Goal: Transaction & Acquisition: Subscribe to service/newsletter

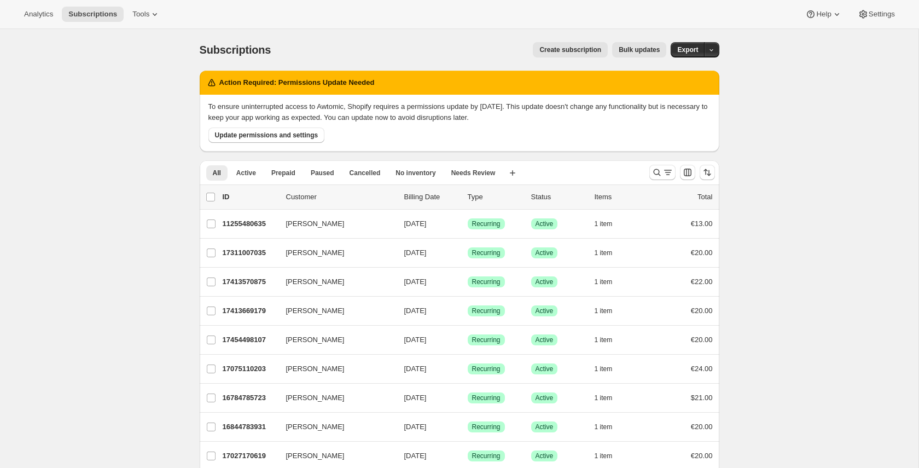
click at [563, 45] on span "Create subscription" at bounding box center [571, 49] width 62 height 9
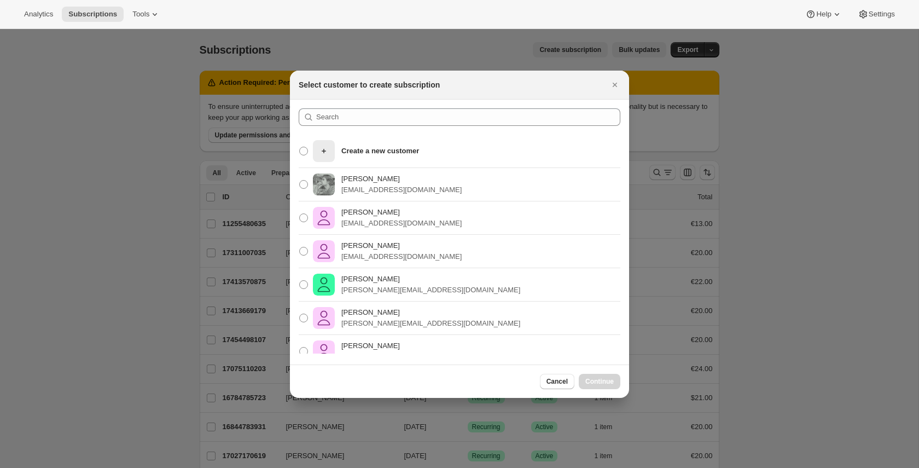
click at [428, 184] on div "[PERSON_NAME] [PERSON_NAME][EMAIL_ADDRESS][DOMAIN_NAME]" at bounding box center [459, 184] width 339 height 33
click at [305, 184] on span ":rc:" at bounding box center [303, 184] width 9 height 9
click at [300, 181] on input "[PERSON_NAME] [PERSON_NAME][EMAIL_ADDRESS][DOMAIN_NAME]" at bounding box center [299, 180] width 1 height 1
radio input "true"
click at [610, 378] on span "Continue" at bounding box center [599, 381] width 28 height 9
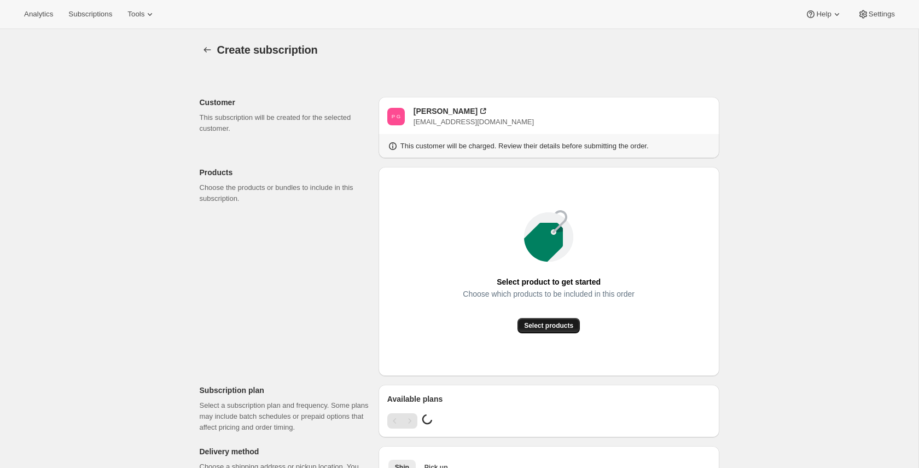
click at [570, 325] on span "Select products" at bounding box center [548, 325] width 49 height 9
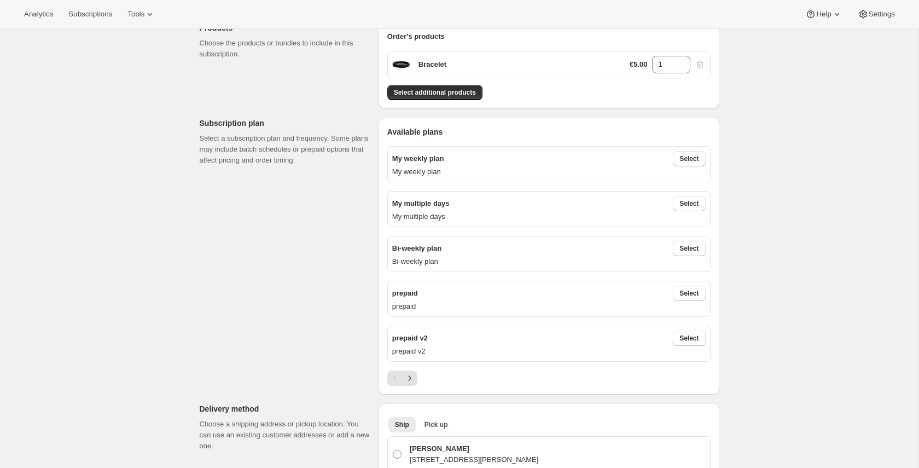
scroll to position [147, 0]
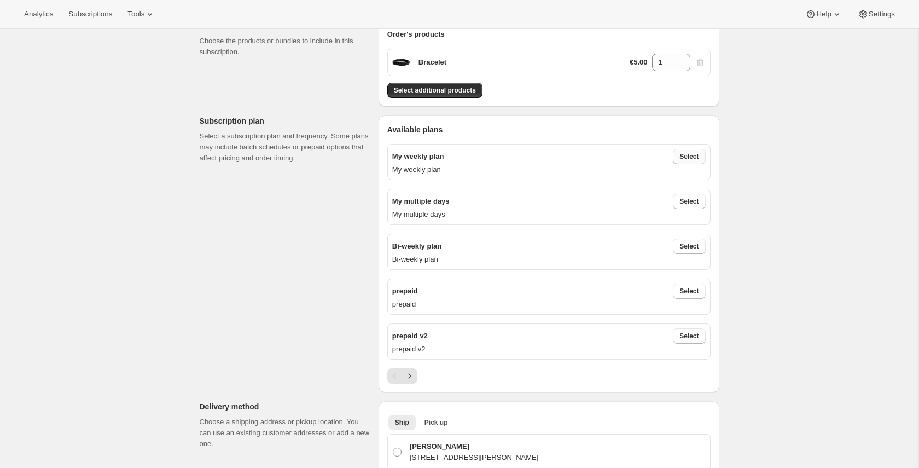
click at [686, 158] on span "Select" at bounding box center [689, 156] width 19 height 9
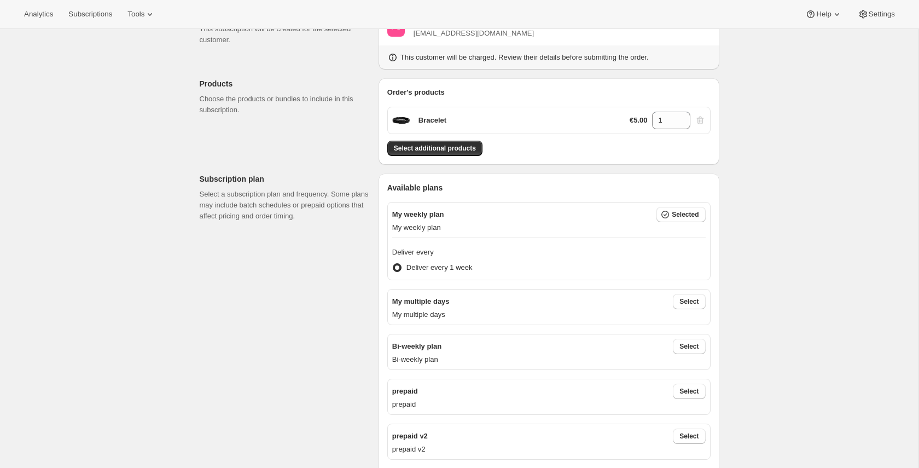
scroll to position [0, 0]
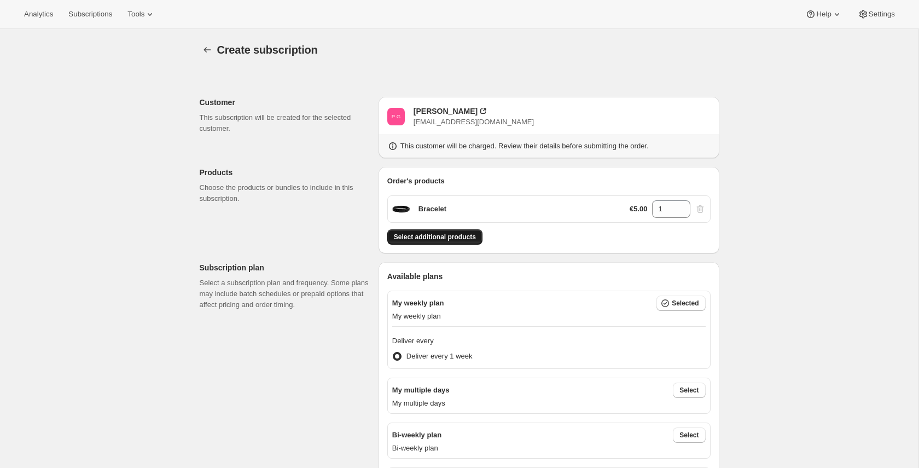
click at [462, 235] on span "Select additional products" at bounding box center [435, 237] width 82 height 9
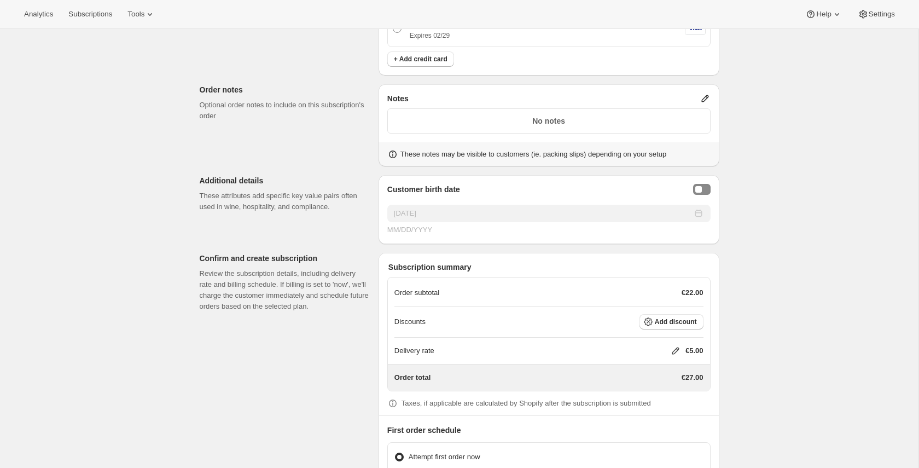
scroll to position [911, 0]
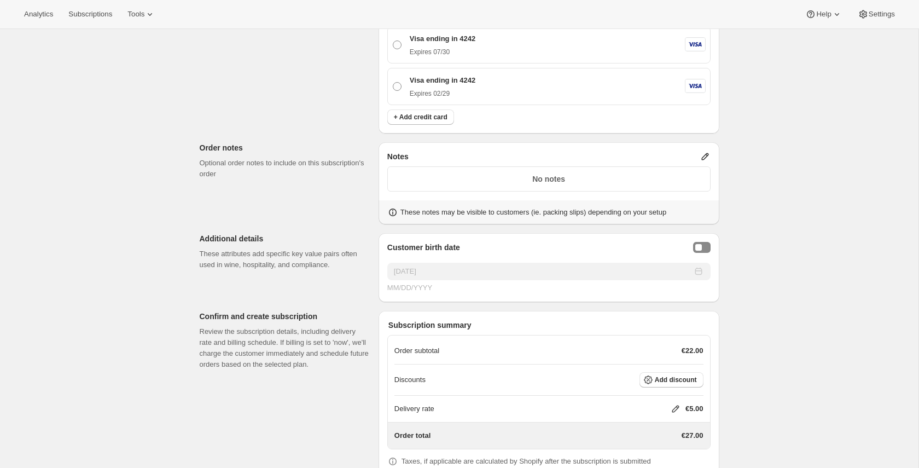
click at [674, 408] on icon at bounding box center [675, 408] width 7 height 7
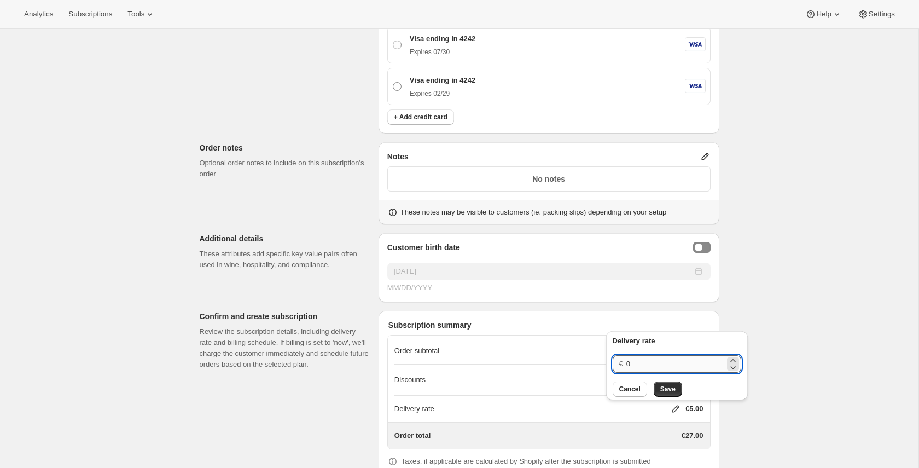
click at [652, 369] on input "0" at bounding box center [676, 364] width 98 height 18
type input "1"
click at [666, 382] on button "Save" at bounding box center [668, 388] width 28 height 15
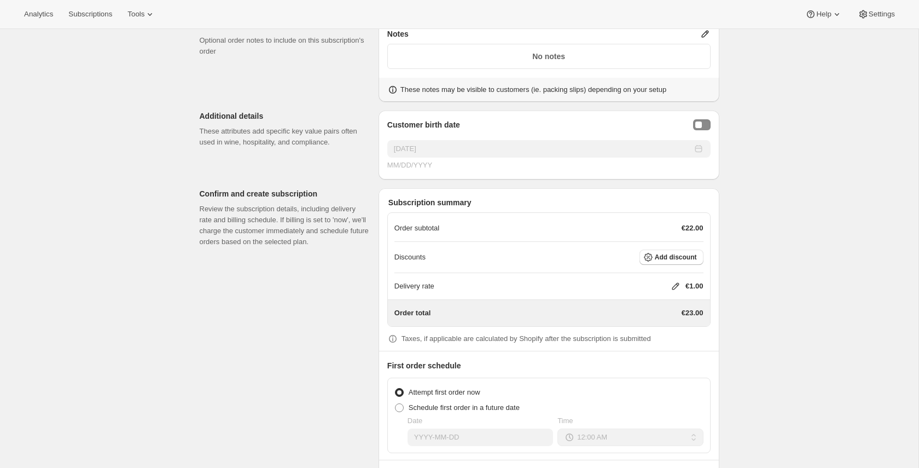
scroll to position [1077, 0]
